Goal: Transaction & Acquisition: Purchase product/service

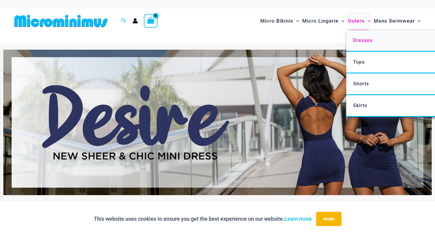
click at [358, 37] on link "Dresses" at bounding box center [435, 41] width 177 height 22
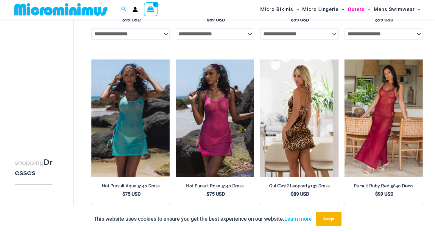
scroll to position [181, 0]
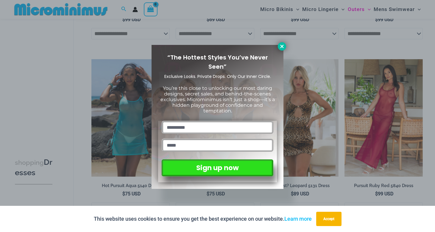
click at [282, 47] on icon at bounding box center [282, 46] width 5 height 5
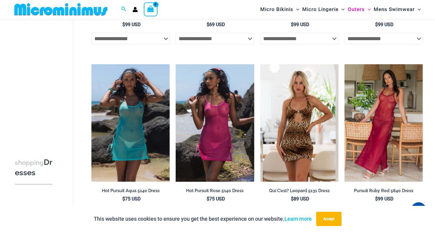
scroll to position [0, 0]
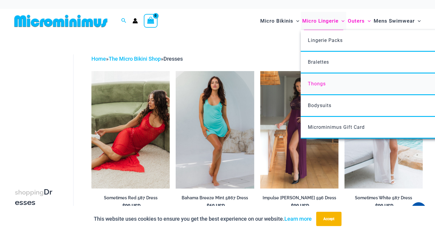
click at [312, 86] on span "Thongs" at bounding box center [317, 84] width 18 height 6
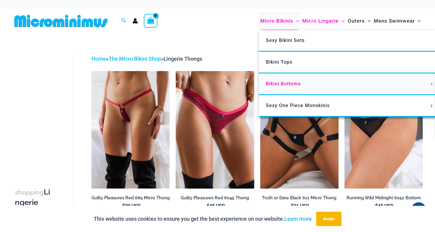
click at [289, 81] on span "Bikini Bottoms" at bounding box center [283, 84] width 35 height 6
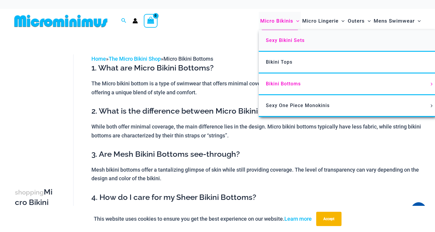
click at [279, 39] on span "Sexy Bikini Sets" at bounding box center [285, 41] width 39 height 6
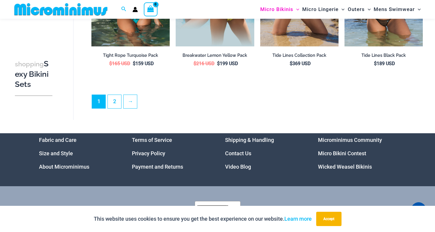
scroll to position [1281, 0]
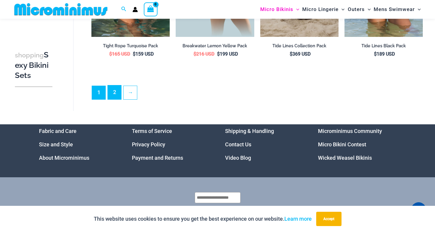
click at [115, 92] on link "2" at bounding box center [114, 93] width 13 height 14
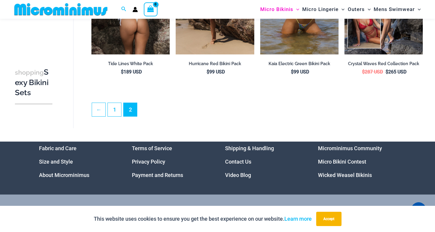
scroll to position [129, 0]
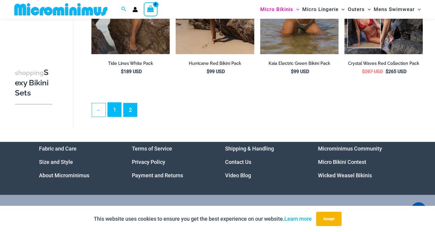
click at [117, 113] on link "1" at bounding box center [114, 110] width 13 height 14
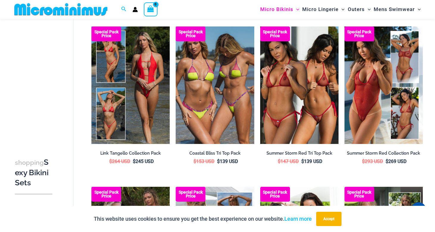
scroll to position [365, 0]
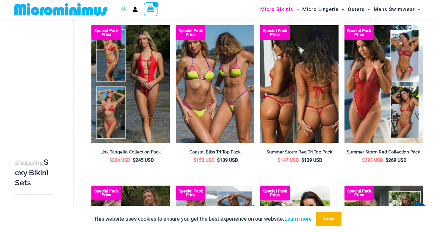
click at [319, 114] on img at bounding box center [299, 84] width 78 height 118
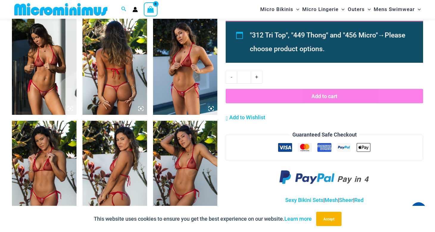
scroll to position [429, 0]
